Goal: Information Seeking & Learning: Learn about a topic

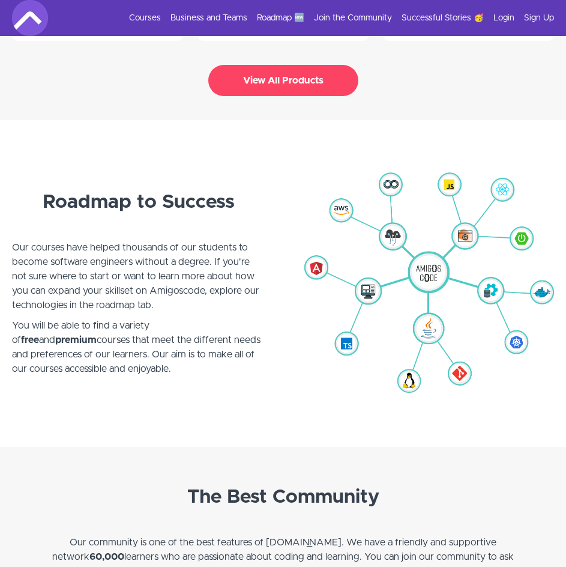
scroll to position [2703, 0]
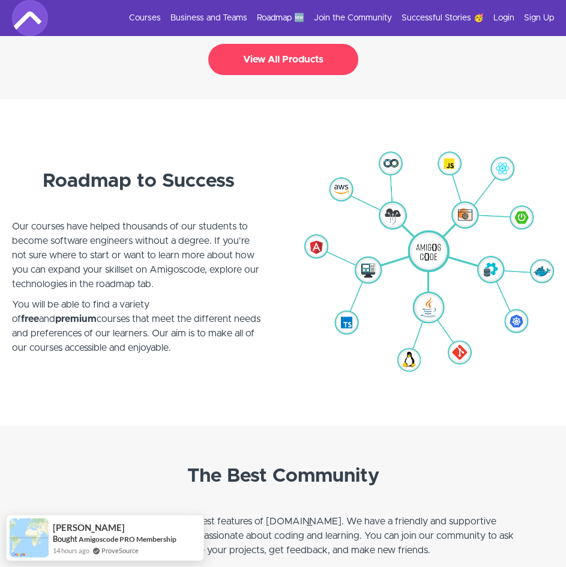
click at [315, 60] on button "View All Products" at bounding box center [283, 59] width 150 height 31
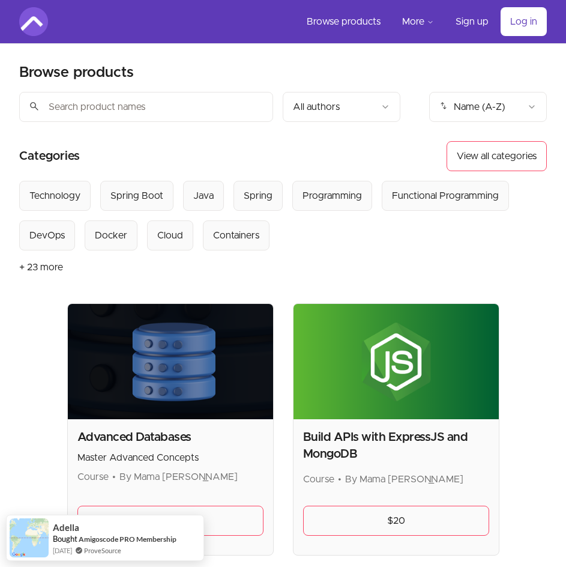
drag, startPoint x: 387, startPoint y: 102, endPoint x: 398, endPoint y: 111, distance: 13.2
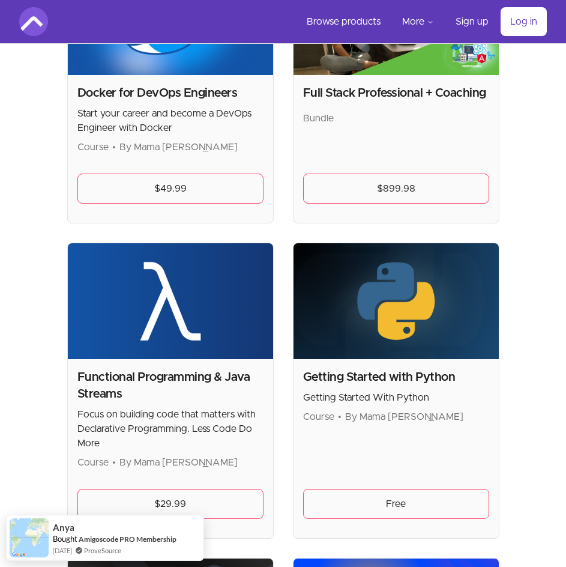
scroll to position [901, 0]
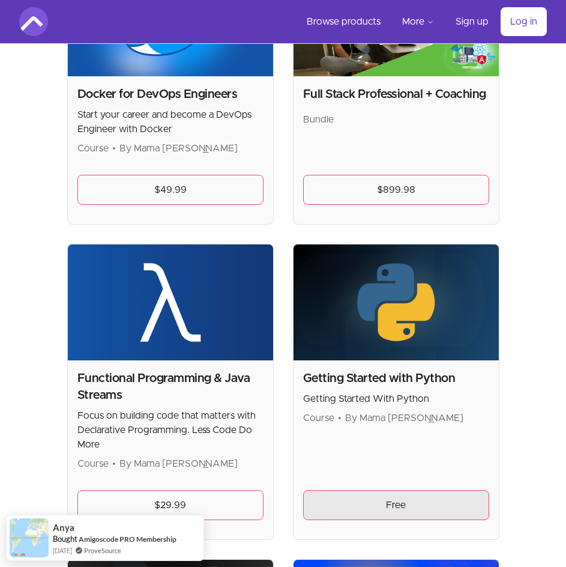
click at [389, 508] on link "Free" at bounding box center [396, 505] width 186 height 30
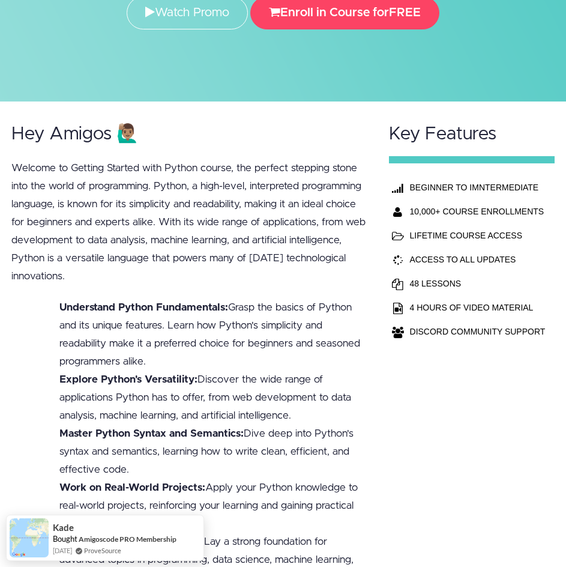
scroll to position [240, 0]
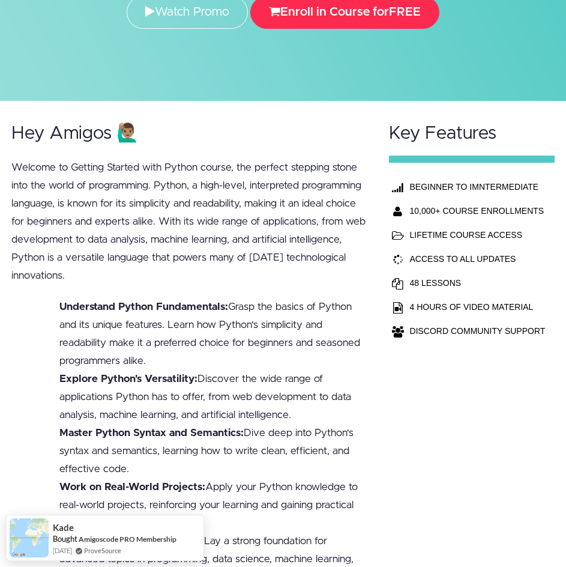
click at [383, 4] on button "Enroll in Course for FREE" at bounding box center [344, 12] width 189 height 33
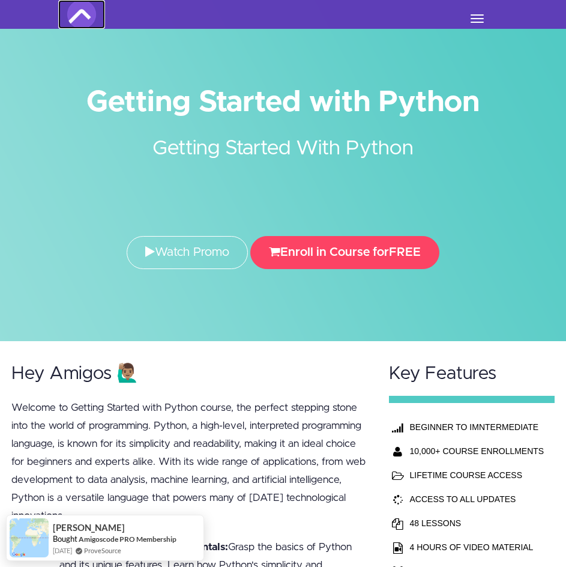
click at [95, 14] on img at bounding box center [81, 14] width 29 height 29
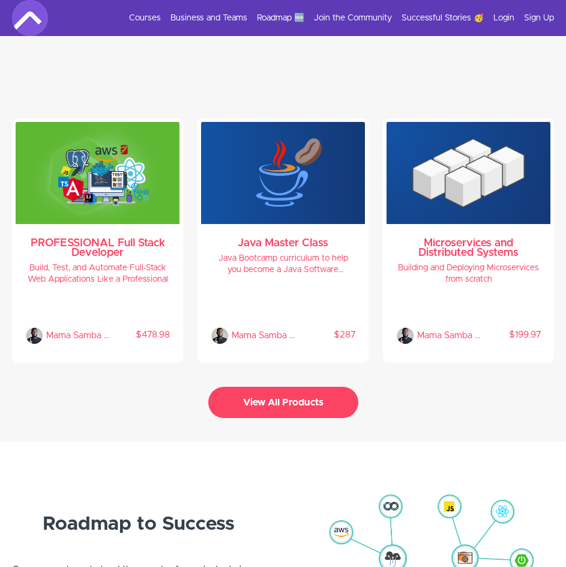
scroll to position [2523, 0]
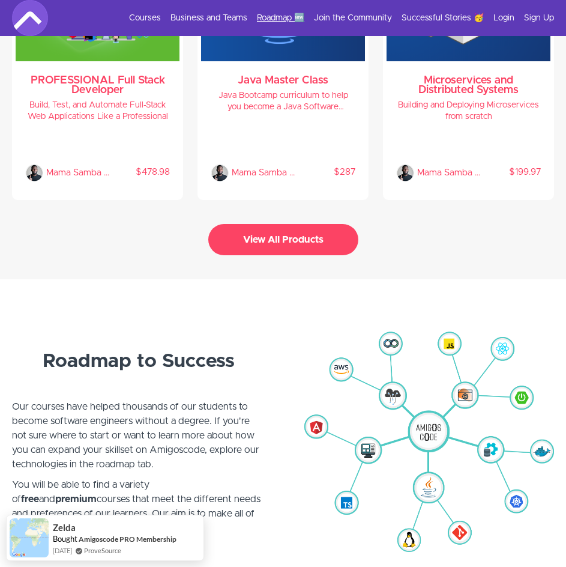
click at [294, 19] on link "Roadmap 🆕" at bounding box center [280, 18] width 47 height 12
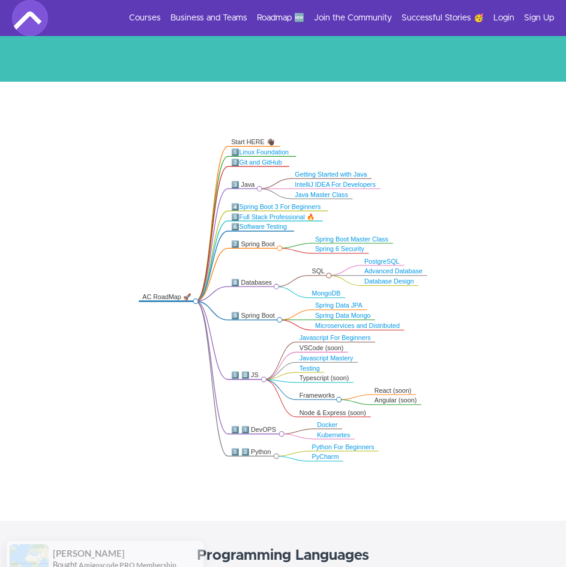
scroll to position [180, 0]
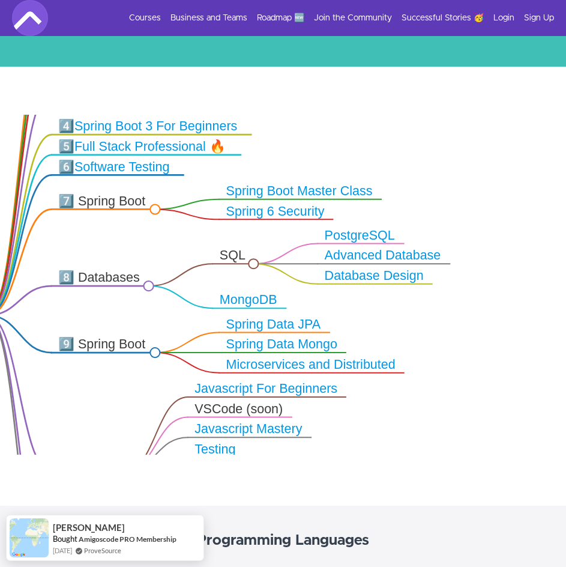
drag, startPoint x: 389, startPoint y: 213, endPoint x: 178, endPoint y: 253, distance: 215.1
click at [178, 253] on icon ".markmap{font:300 16px/20px sans-serif}.markmap-link{fill:none}.markmap-node>ci…" at bounding box center [283, 285] width 566 height 340
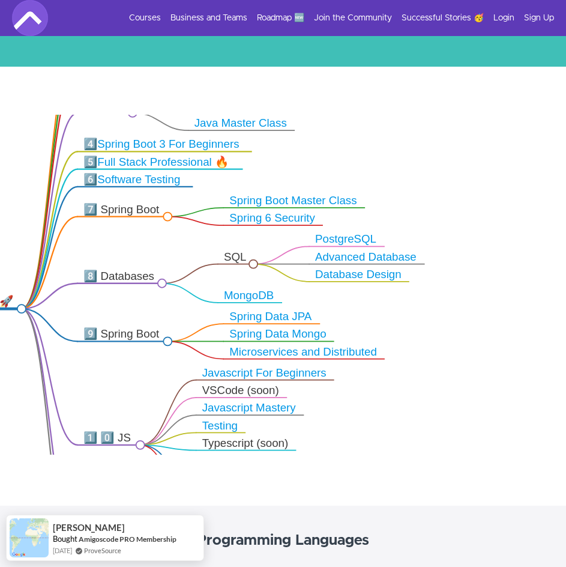
click at [247, 293] on link "MongoDB" at bounding box center [249, 296] width 50 height 12
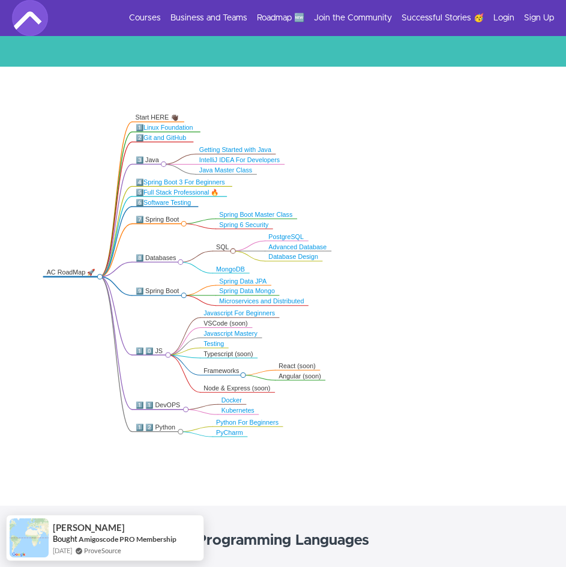
drag, startPoint x: 62, startPoint y: 273, endPoint x: 154, endPoint y: 285, distance: 92.7
click at [153, 285] on icon ".markmap{font:300 16px/20px sans-serif}.markmap-link{fill:none}.markmap-node>ci…" at bounding box center [283, 285] width 566 height 340
click at [135, 318] on icon ".markmap{font:300 16px/20px sans-serif}.markmap-link{fill:none}.markmap-node>ci…" at bounding box center [283, 285] width 566 height 340
click at [119, 317] on icon ".markmap{font:300 16px/20px sans-serif}.markmap-link{fill:none}.markmap-node>ci…" at bounding box center [283, 285] width 566 height 340
click at [106, 320] on icon ".markmap{font:300 16px/20px sans-serif}.markmap-link{fill:none}.markmap-node>ci…" at bounding box center [283, 285] width 566 height 340
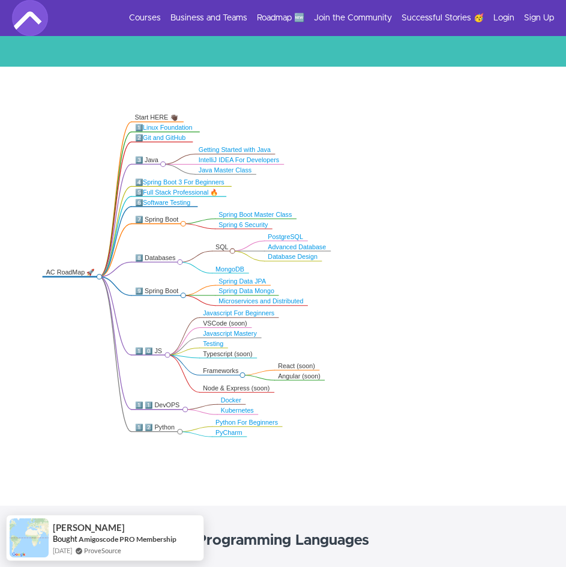
drag, startPoint x: 80, startPoint y: 323, endPoint x: 84, endPoint y: 272, distance: 51.2
click at [80, 323] on icon ".markmap{font:300 16px/20px sans-serif}.markmap-link{fill:none}.markmap-node>ci…" at bounding box center [283, 285] width 566 height 340
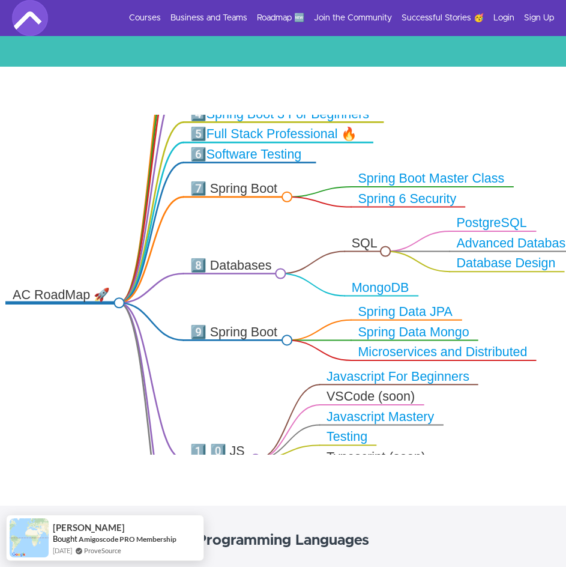
click at [71, 245] on icon ".markmap{font:300 16px/20px sans-serif}.markmap-link{fill:none}.markmap-node>ci…" at bounding box center [283, 285] width 566 height 340
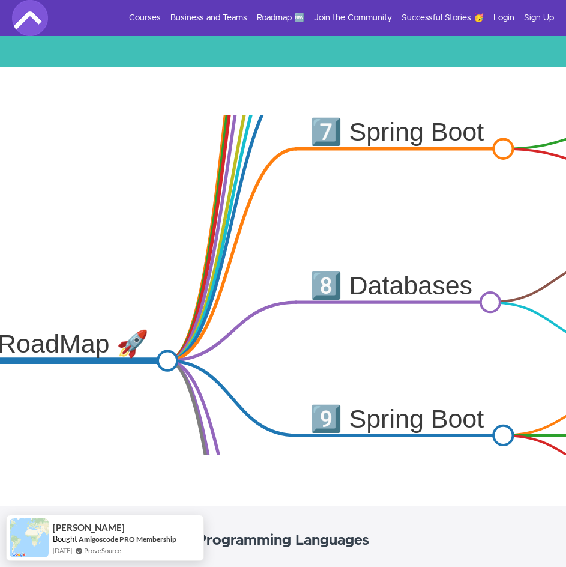
drag, startPoint x: 115, startPoint y: 340, endPoint x: 121, endPoint y: 339, distance: 6.0
click at [121, 339] on div "AC RoadMap 🚀" at bounding box center [54, 345] width 201 height 32
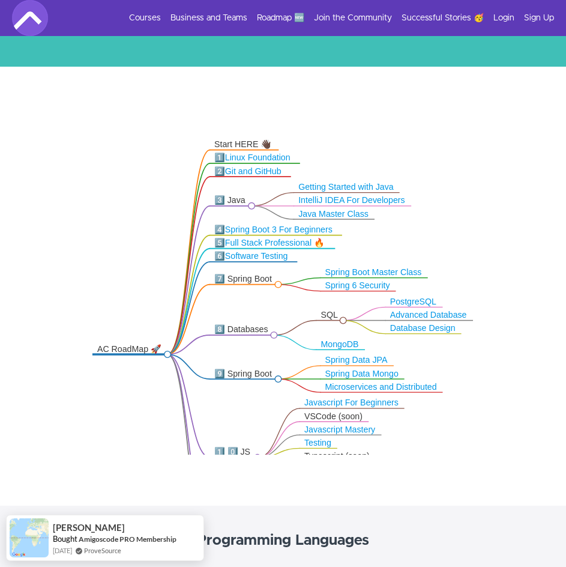
drag, startPoint x: 105, startPoint y: 225, endPoint x: 126, endPoint y: 276, distance: 55.2
click at [126, 276] on icon ".markmap{font:300 16px/20px sans-serif}.markmap-link{fill:none}.markmap-node>ci…" at bounding box center [283, 285] width 566 height 340
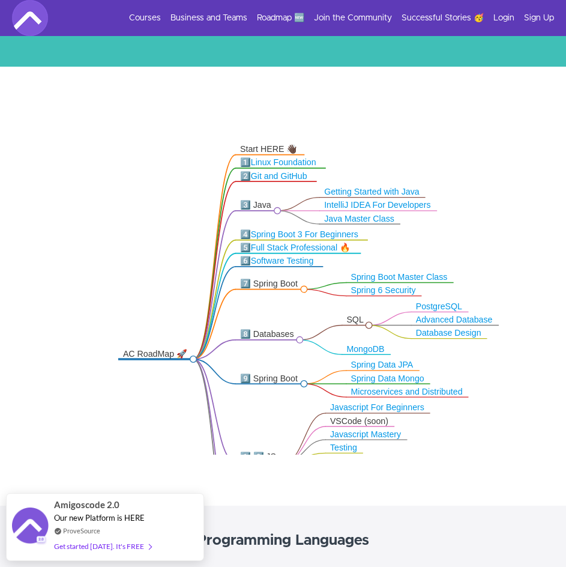
drag, startPoint x: 177, startPoint y: 156, endPoint x: 224, endPoint y: 162, distance: 47.9
click at [223, 162] on icon ".markmap{font:300 16px/20px sans-serif}.markmap-link{fill:none}.markmap-node>ci…" at bounding box center [283, 285] width 566 height 340
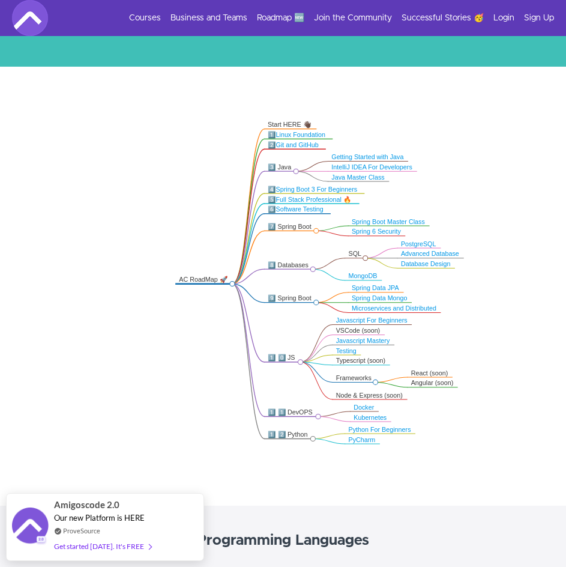
drag, startPoint x: 443, startPoint y: 270, endPoint x: 436, endPoint y: 220, distance: 51.0
click at [436, 220] on icon ".markmap{font:300 16px/20px sans-serif}.markmap-link{fill:none}.markmap-node>ci…" at bounding box center [283, 285] width 566 height 340
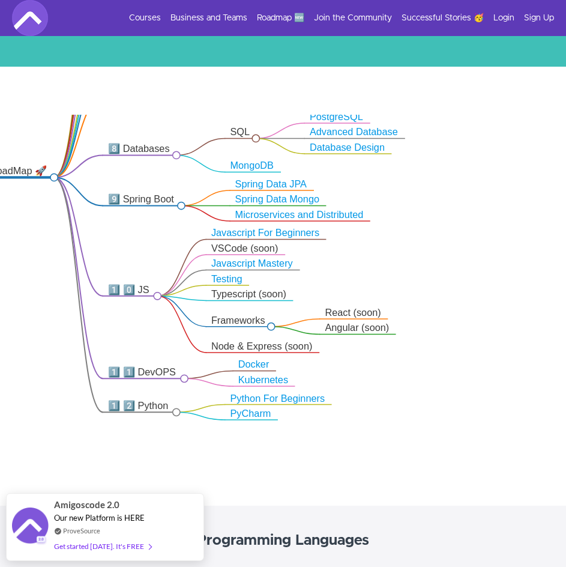
drag, startPoint x: 396, startPoint y: 294, endPoint x: 309, endPoint y: 244, distance: 100.1
click at [309, 244] on icon ".markmap{font:300 16px/20px sans-serif}.markmap-link{fill:none}.markmap-node>ci…" at bounding box center [283, 285] width 566 height 340
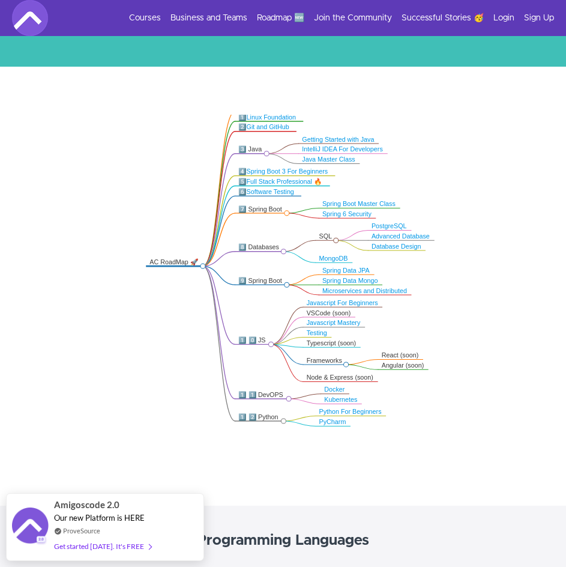
drag, startPoint x: 47, startPoint y: 252, endPoint x: 204, endPoint y: 326, distance: 173.3
click at [204, 326] on icon ".markmap{font:300 16px/20px sans-serif}.markmap-link{fill:none}.markmap-node>ci…" at bounding box center [283, 285] width 566 height 340
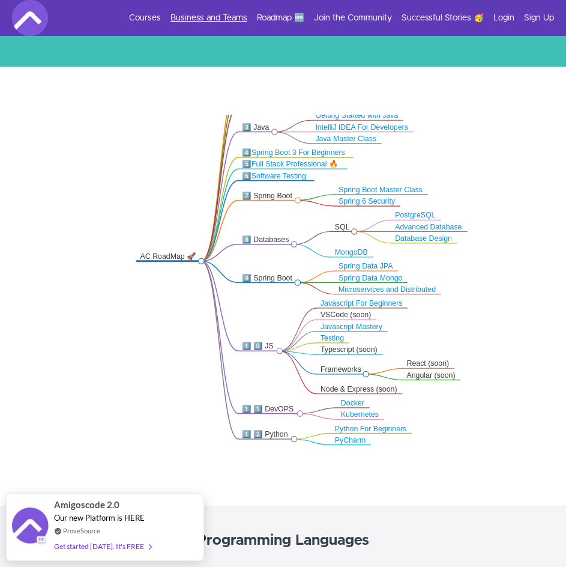
click at [189, 14] on link "Business and Teams" at bounding box center [209, 18] width 77 height 12
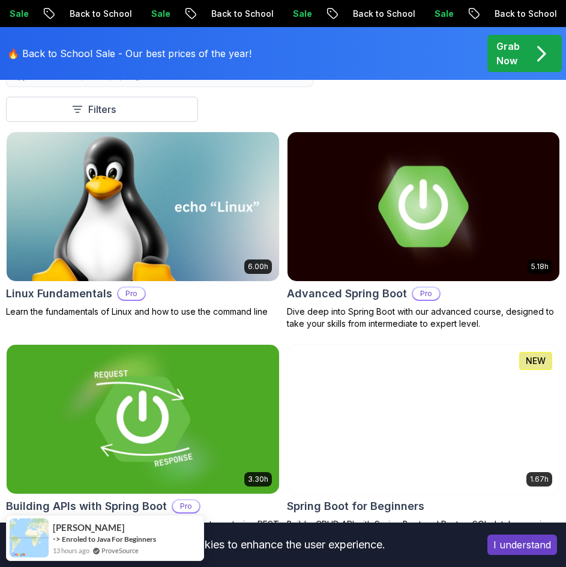
scroll to position [601, 0]
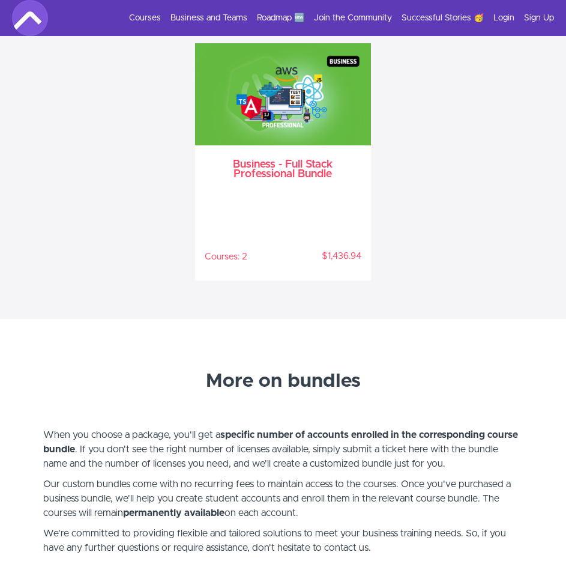
scroll to position [1612, 0]
